Goal: Find specific page/section: Find specific page/section

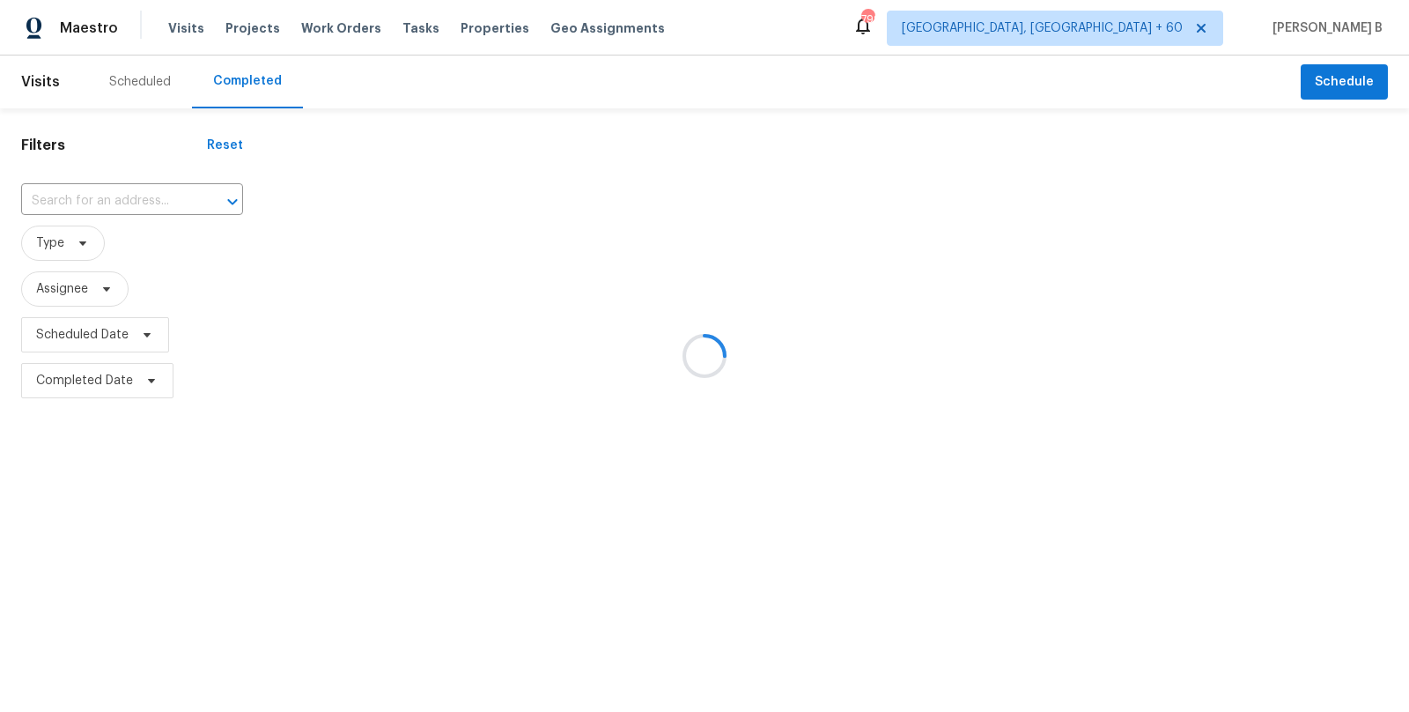
click at [98, 199] on div at bounding box center [704, 356] width 1409 height 712
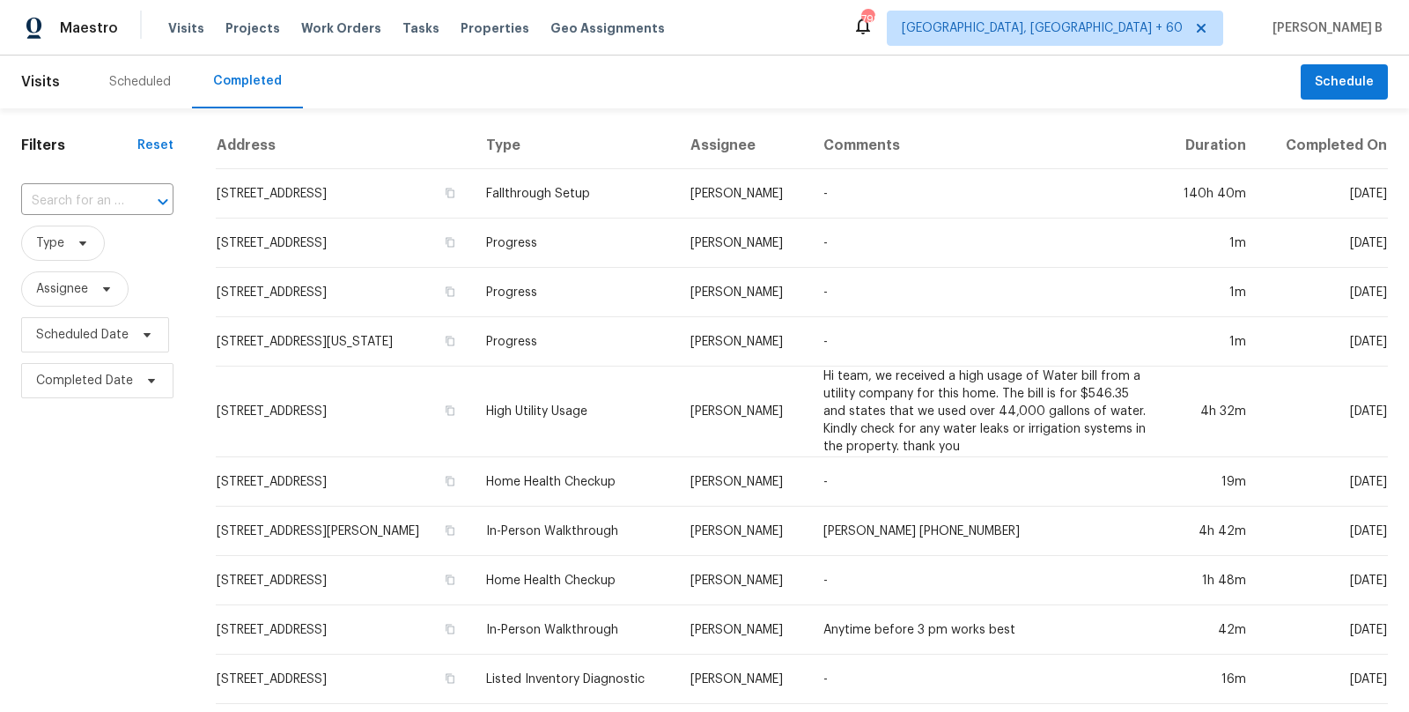
click at [98, 199] on input "text" at bounding box center [72, 201] width 103 height 27
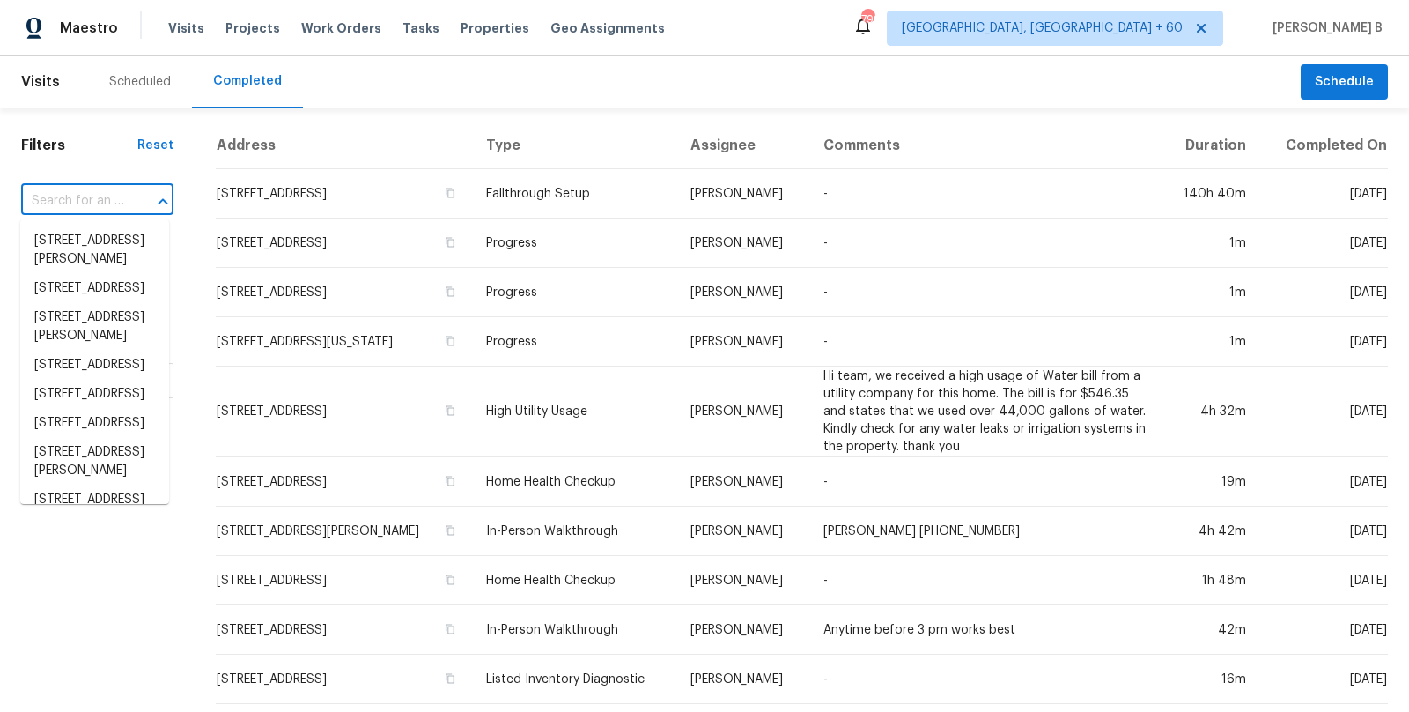
paste input "[STREET_ADDRESS]"
type input "[STREET_ADDRESS]"
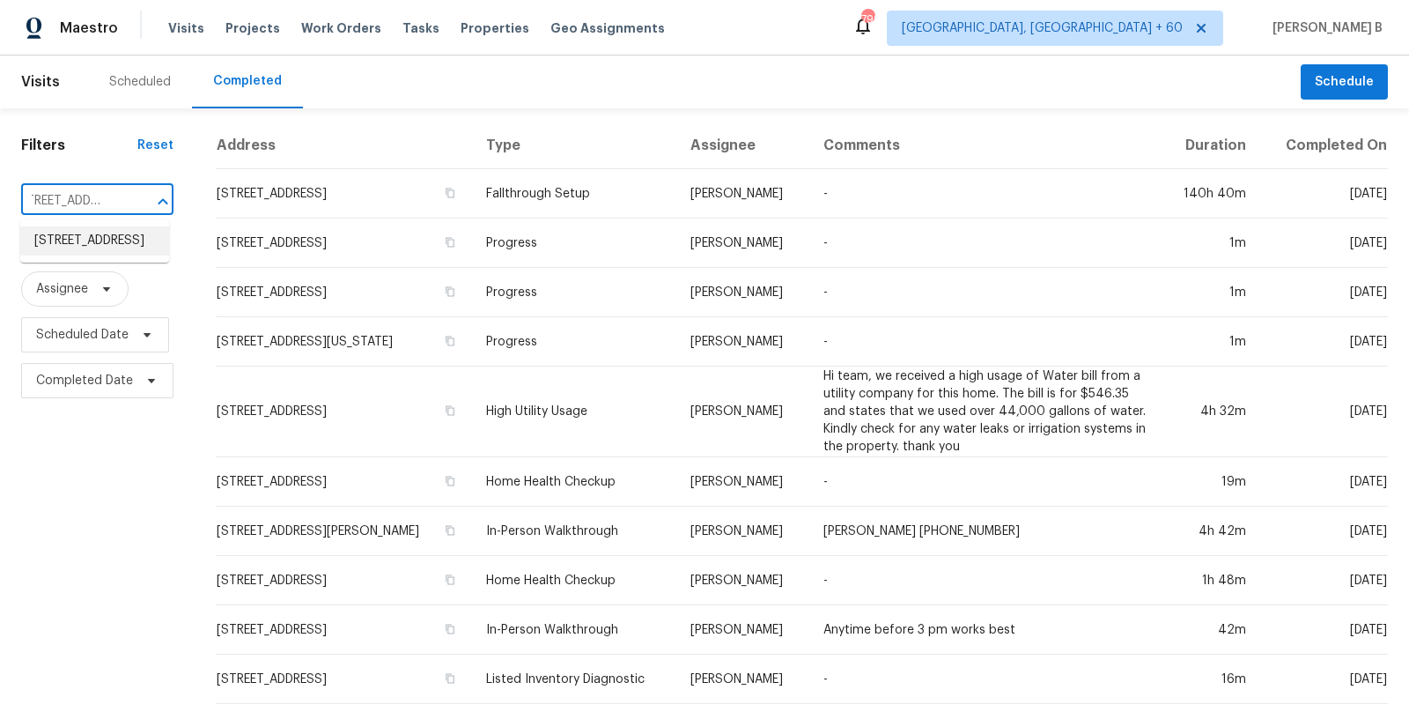
click at [116, 255] on li "[STREET_ADDRESS]" at bounding box center [94, 240] width 149 height 29
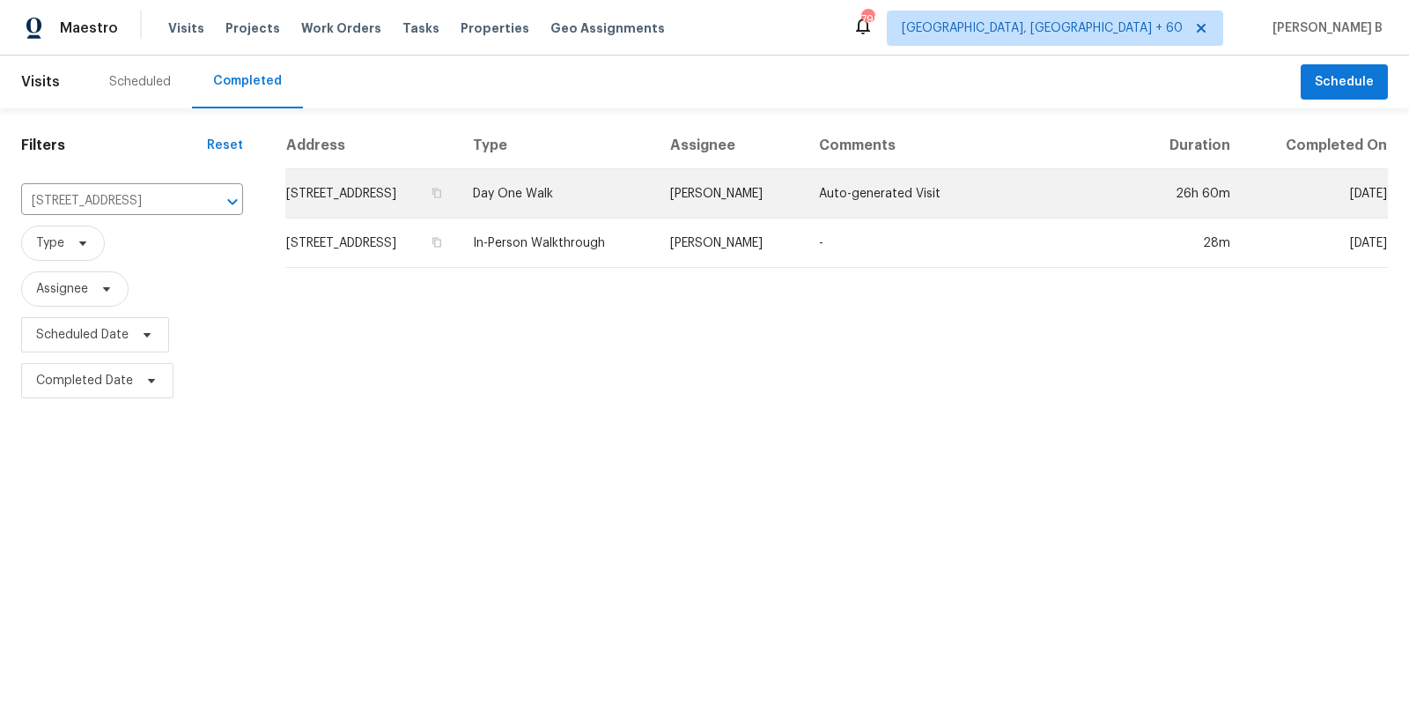
click at [656, 201] on td "Day One Walk" at bounding box center [557, 193] width 197 height 49
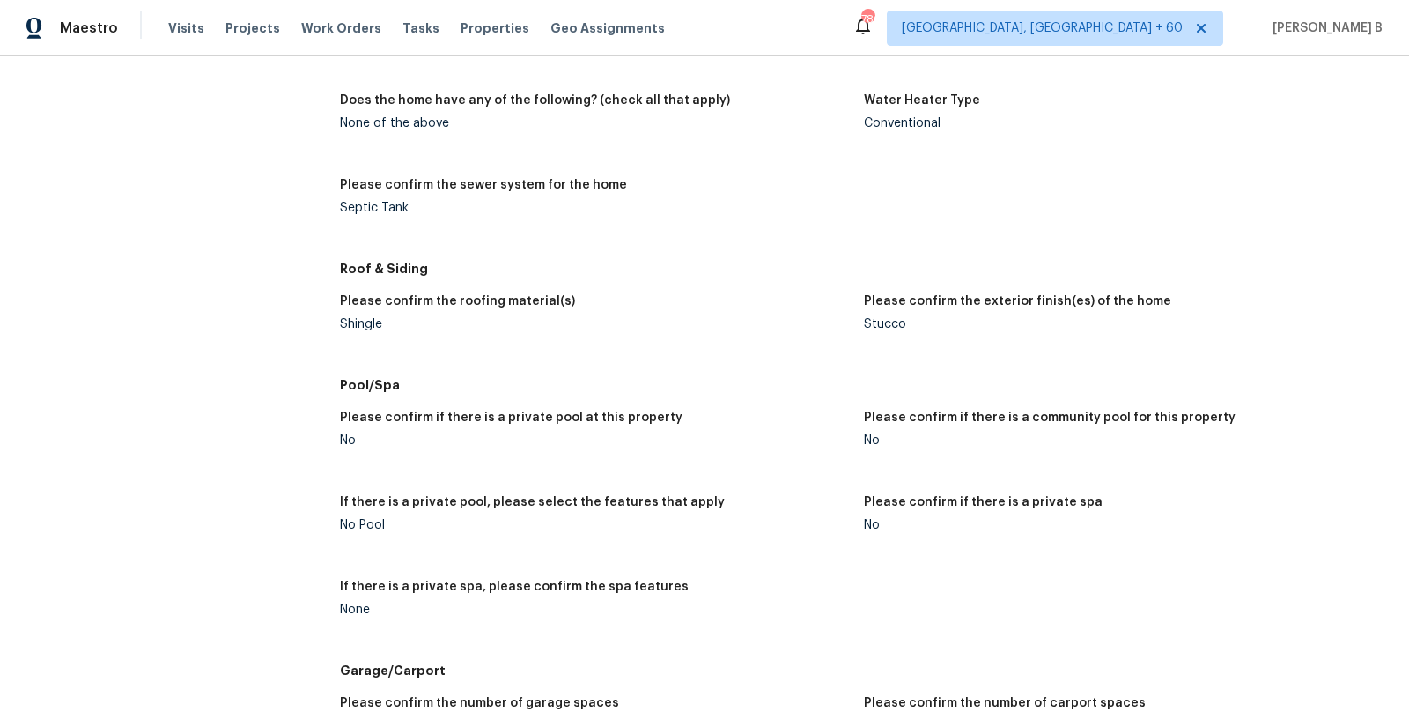
scroll to position [1327, 0]
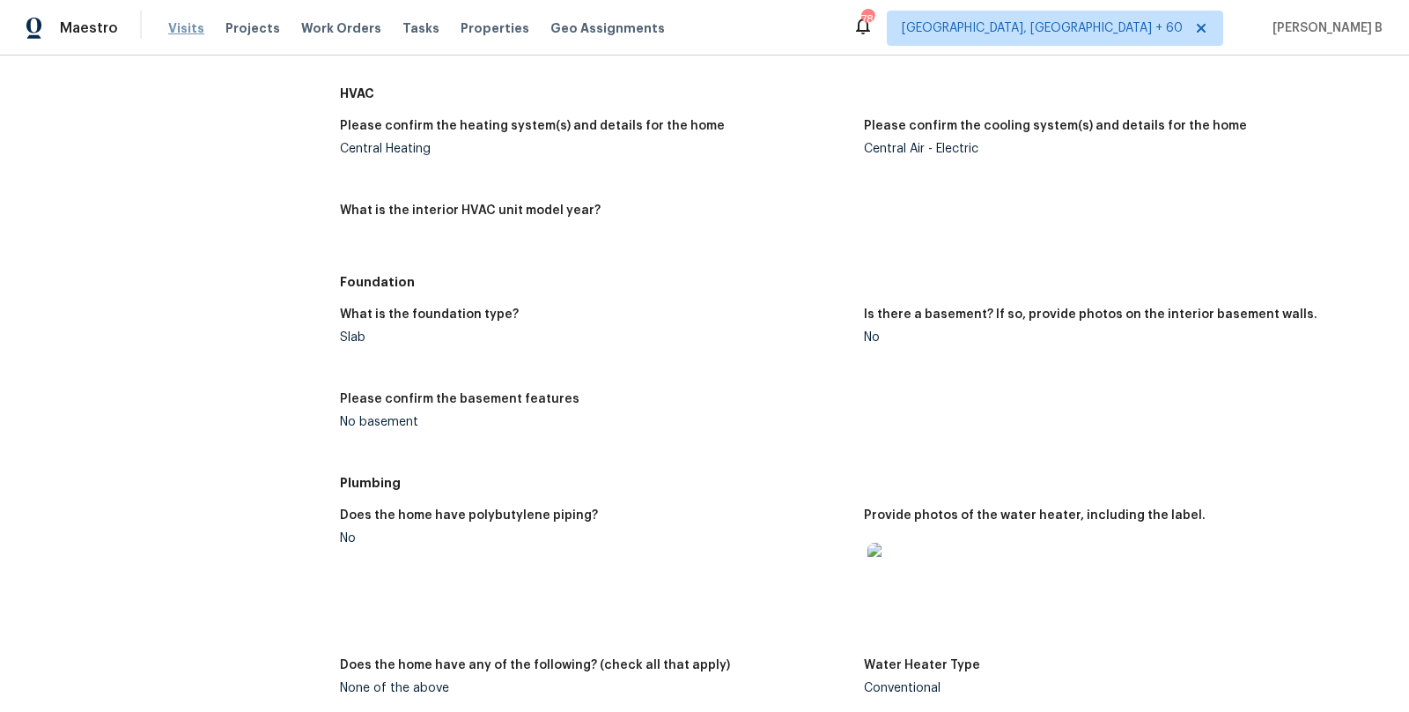
click at [182, 23] on span "Visits" at bounding box center [186, 28] width 36 height 18
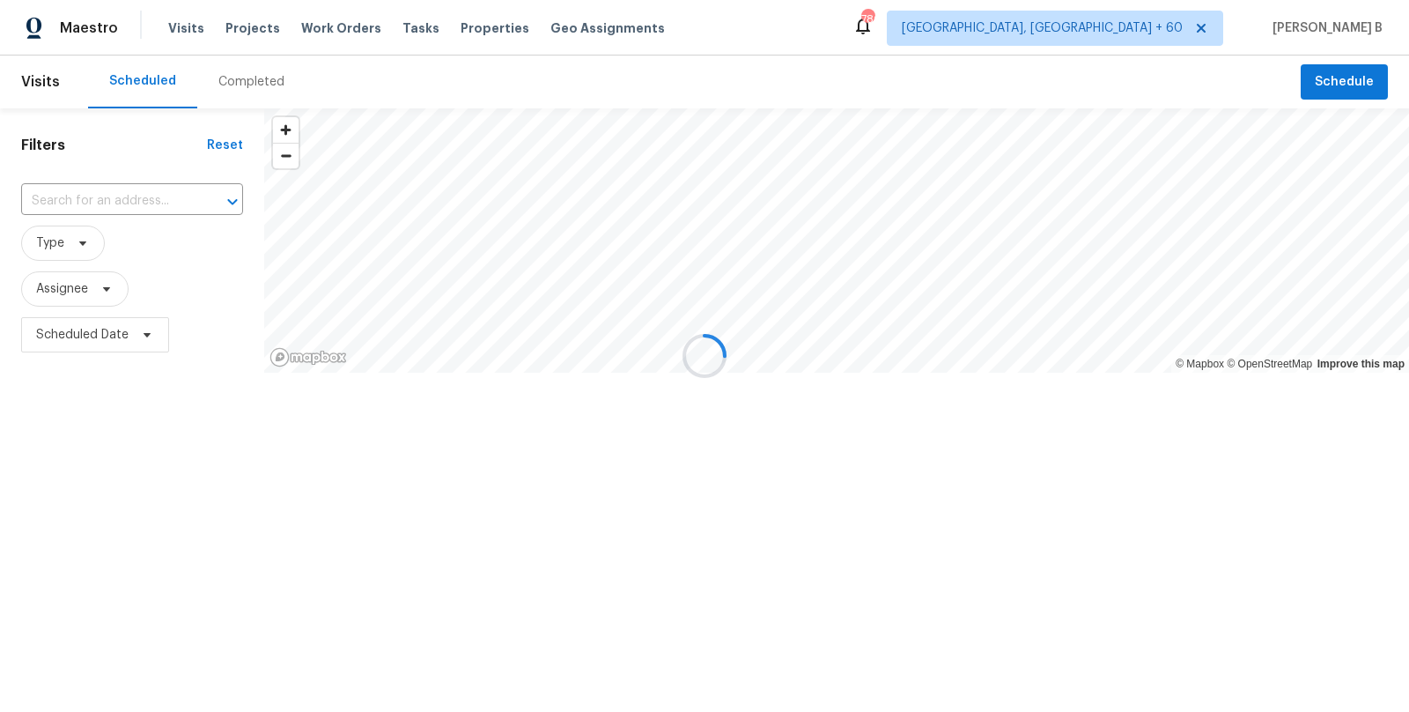
click at [267, 81] on div at bounding box center [704, 356] width 1409 height 712
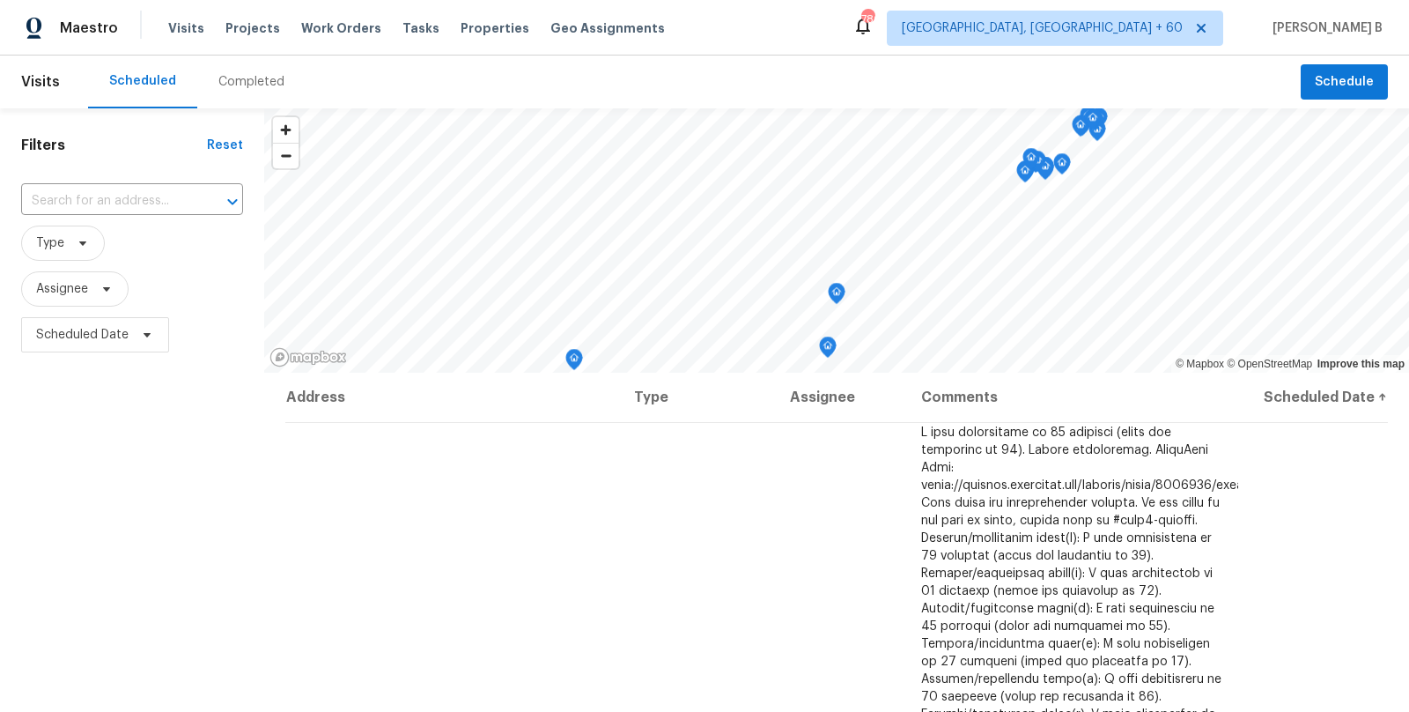
click at [266, 81] on div "Completed" at bounding box center [251, 82] width 66 height 18
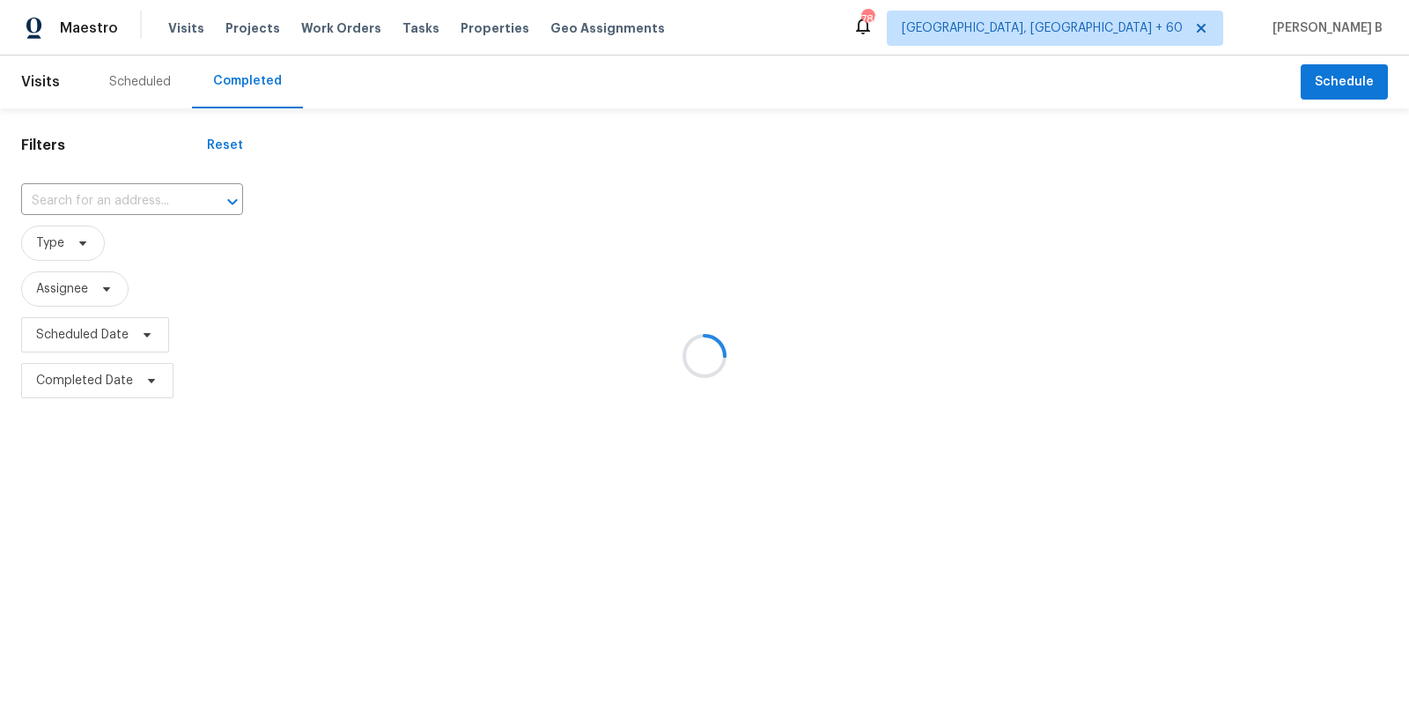
click at [126, 224] on span "Type" at bounding box center [132, 243] width 222 height 46
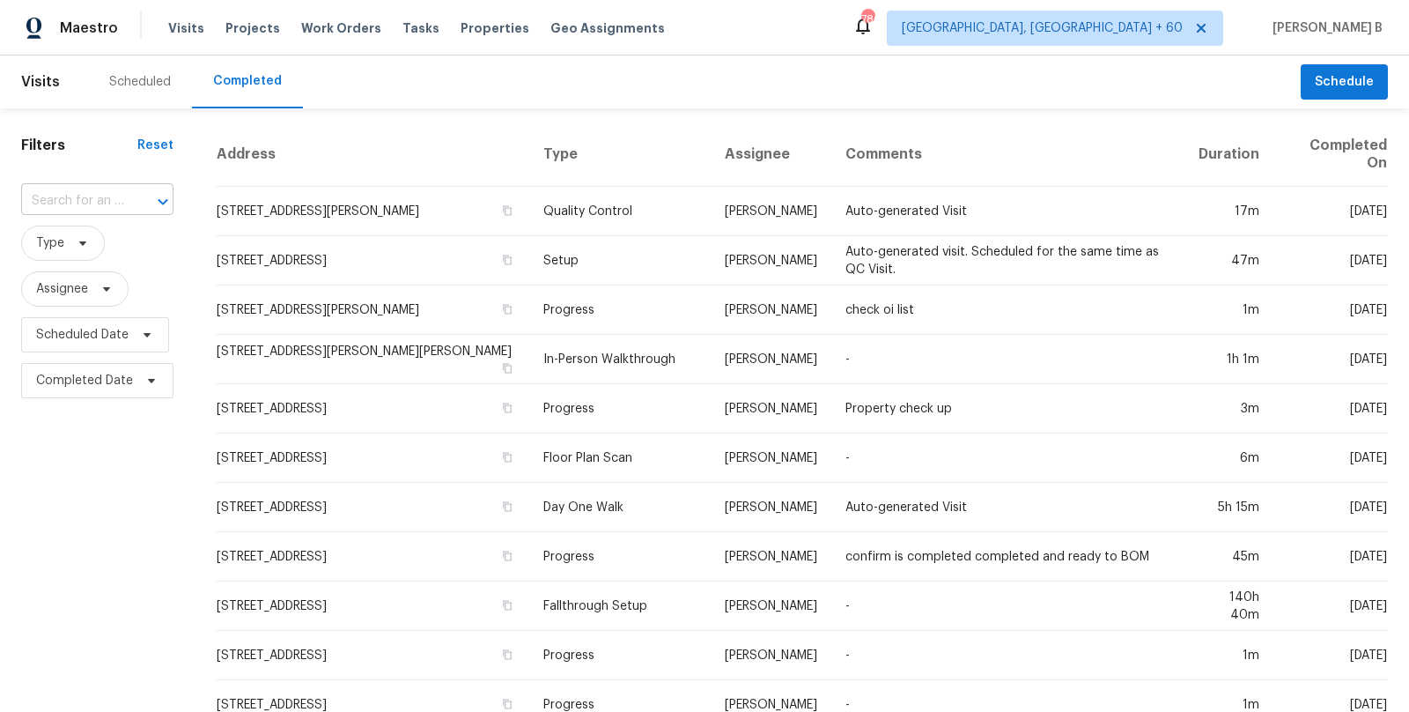
click at [136, 196] on div at bounding box center [151, 201] width 46 height 25
paste input "[STREET_ADDRESS][PERSON_NAME][PERSON_NAME]"
type input "[STREET_ADDRESS][PERSON_NAME][PERSON_NAME]"
click at [129, 254] on li "[STREET_ADDRESS][PERSON_NAME]" at bounding box center [94, 250] width 149 height 48
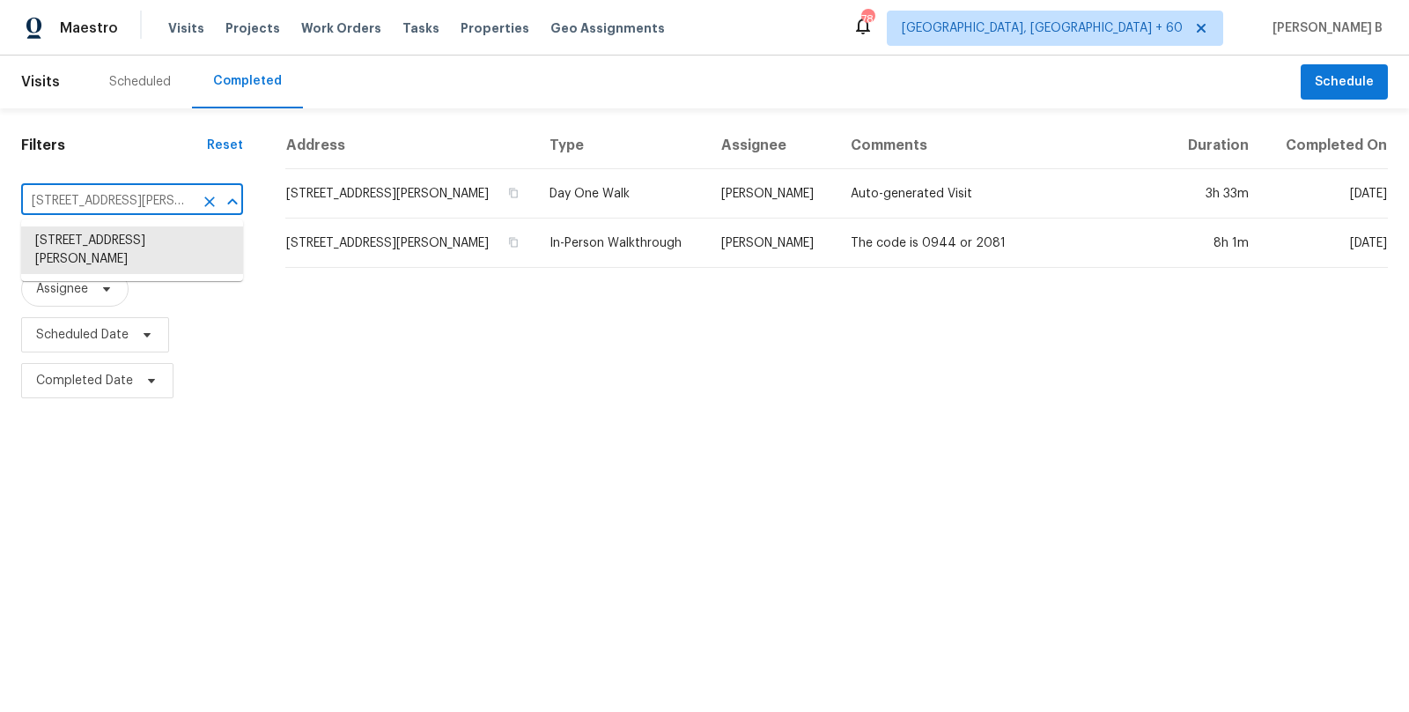
click at [171, 192] on input "[STREET_ADDRESS][PERSON_NAME]" at bounding box center [107, 201] width 173 height 27
click at [172, 192] on input "[STREET_ADDRESS][PERSON_NAME]" at bounding box center [107, 201] width 173 height 27
click at [171, 234] on li "[STREET_ADDRESS][PERSON_NAME]" at bounding box center [132, 250] width 222 height 48
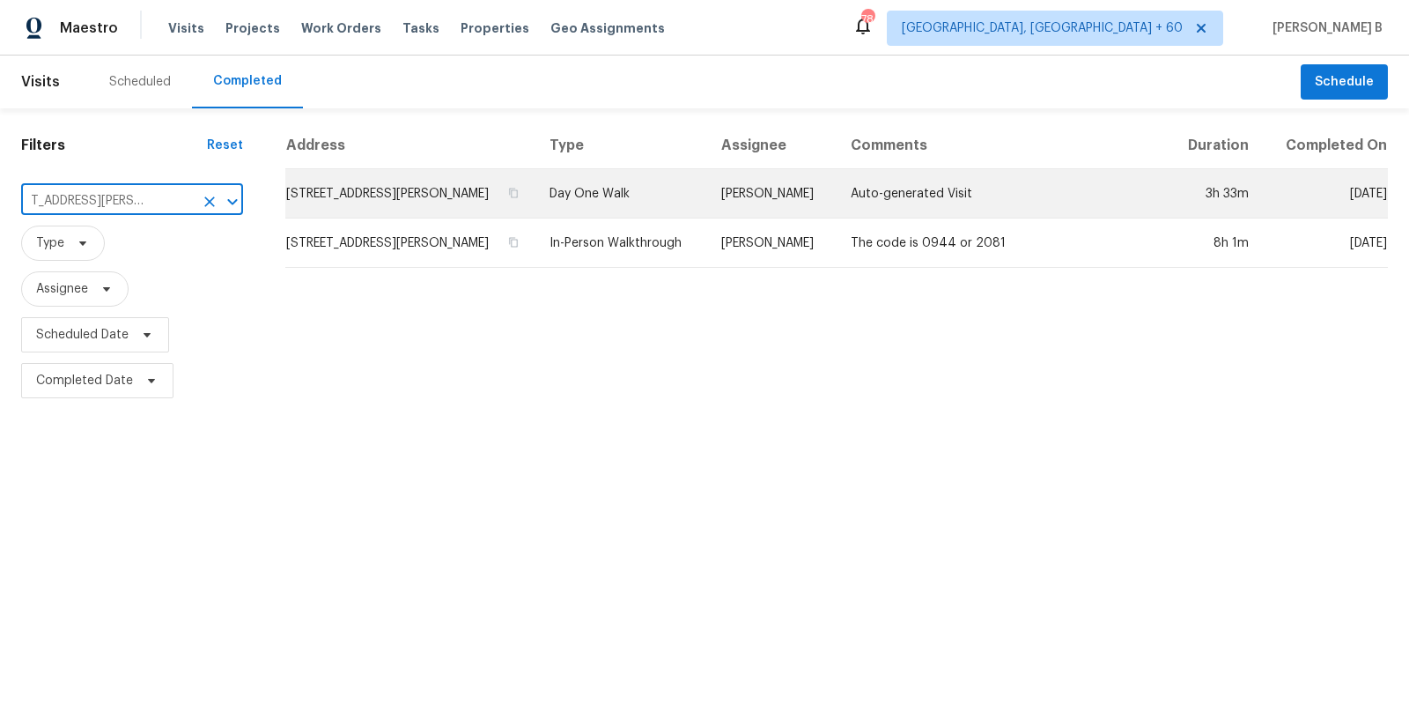
click at [530, 179] on td "[STREET_ADDRESS][PERSON_NAME]" at bounding box center [410, 193] width 250 height 49
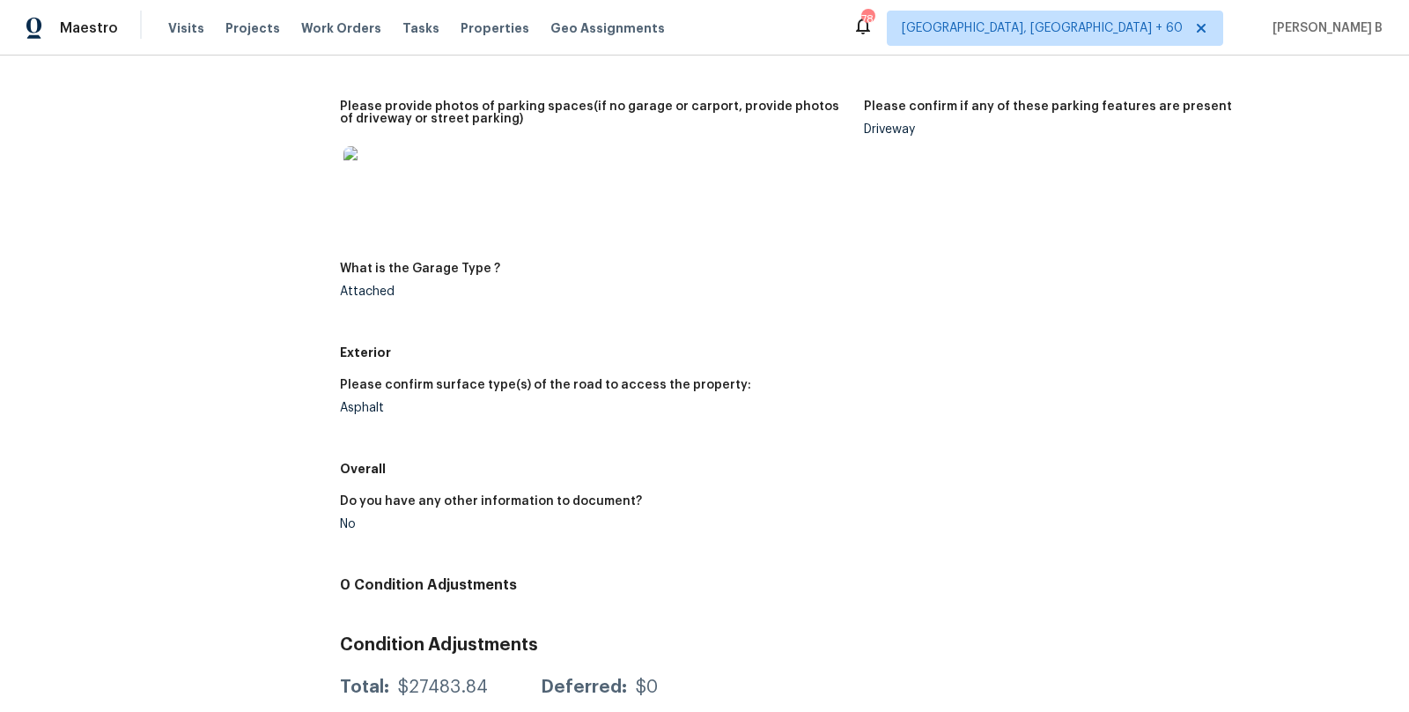
scroll to position [687, 0]
